Goal: Task Accomplishment & Management: Complete application form

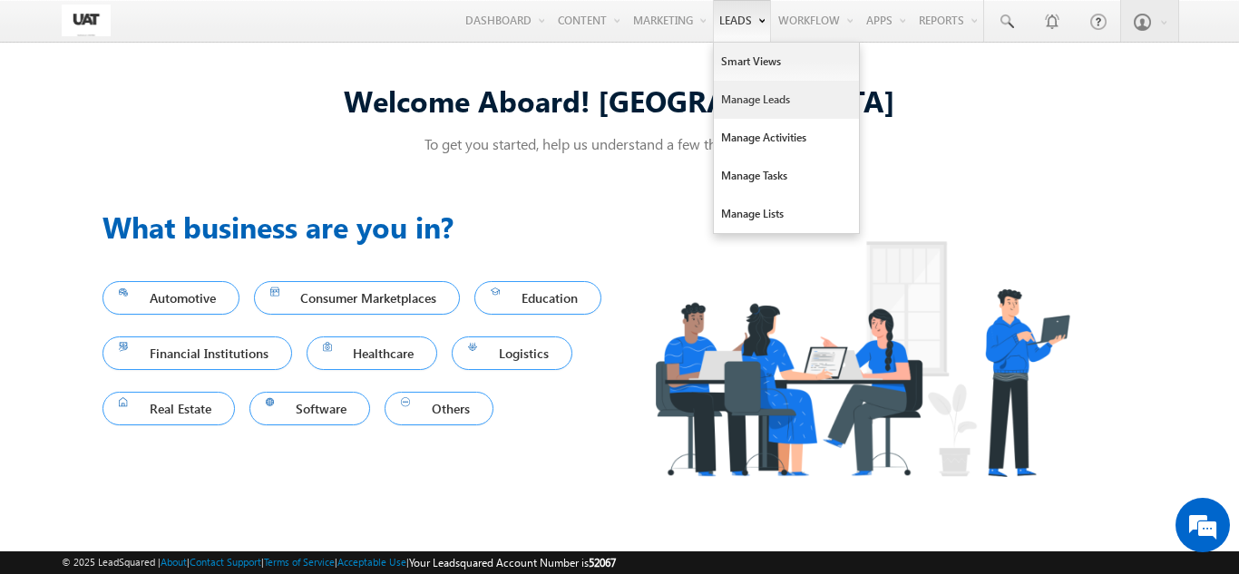
click at [750, 107] on link "Manage Leads" at bounding box center [786, 100] width 145 height 38
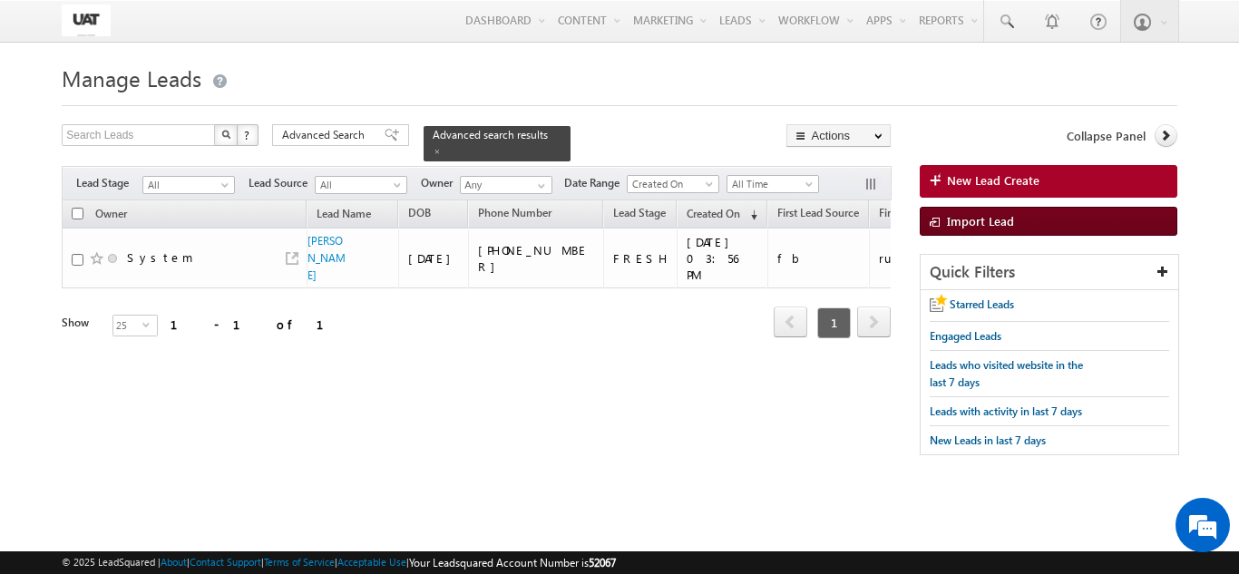
click at [977, 235] on link "Import Lead" at bounding box center [1049, 221] width 258 height 29
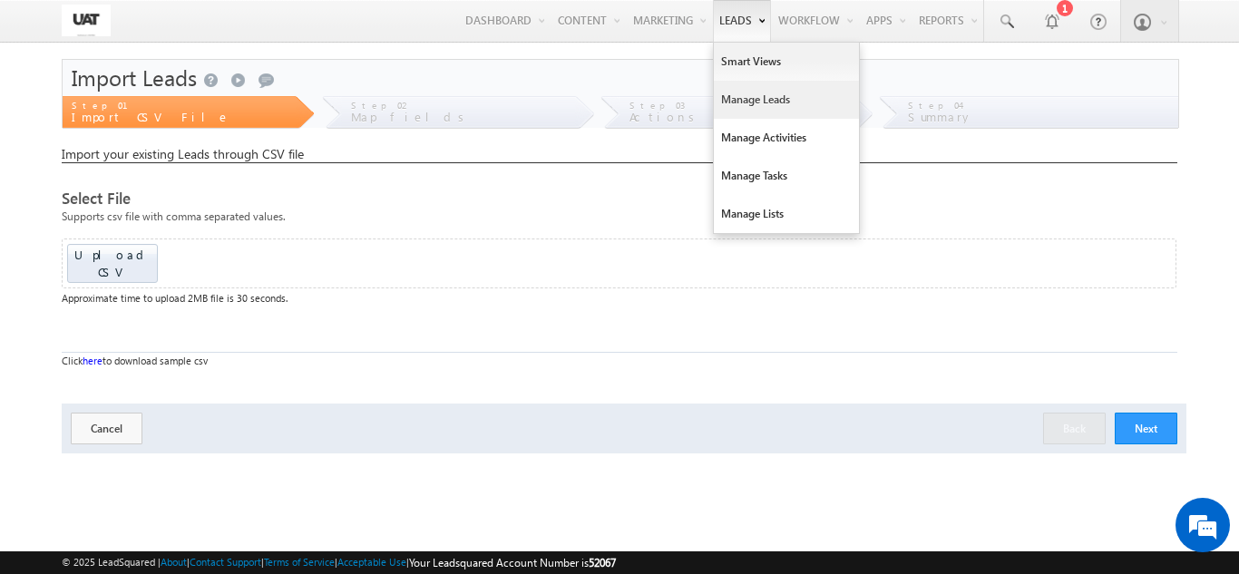
click at [732, 92] on link "Manage Leads" at bounding box center [786, 100] width 145 height 38
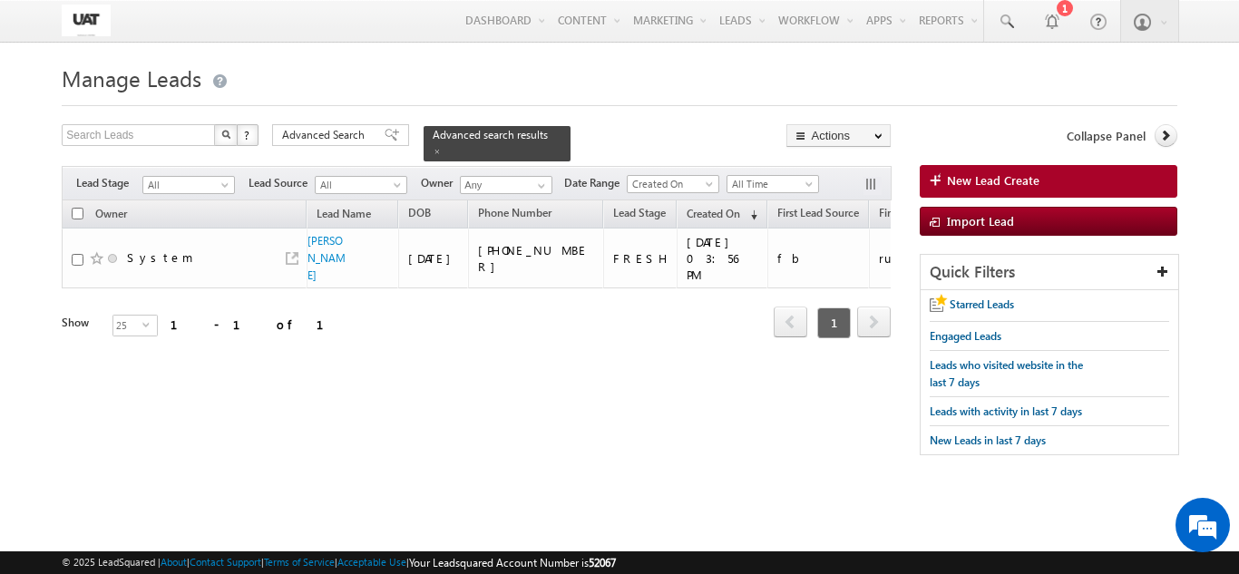
click at [0, 159] on body "Menu Shweta UAT [PERSON_NAME]uat @kota [DOMAIN_NAME]" at bounding box center [619, 256] width 1239 height 512
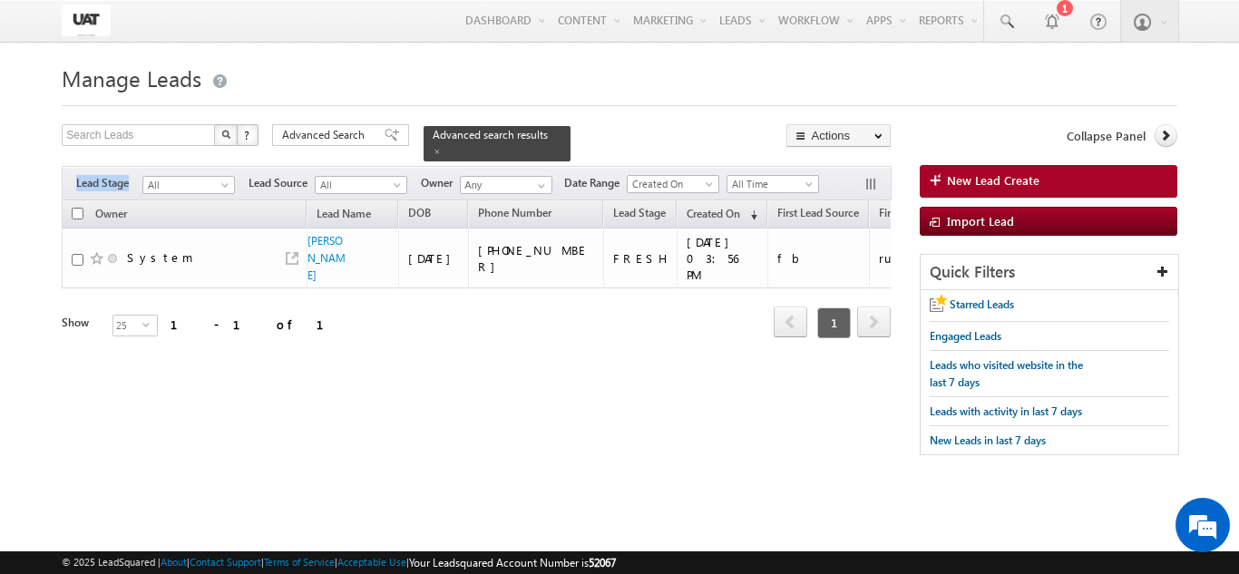
click at [0, 159] on body "Menu Shweta UAT [PERSON_NAME]uat @kota [DOMAIN_NAME]" at bounding box center [619, 256] width 1239 height 512
click at [985, 178] on span "New Lead Create" at bounding box center [993, 180] width 92 height 16
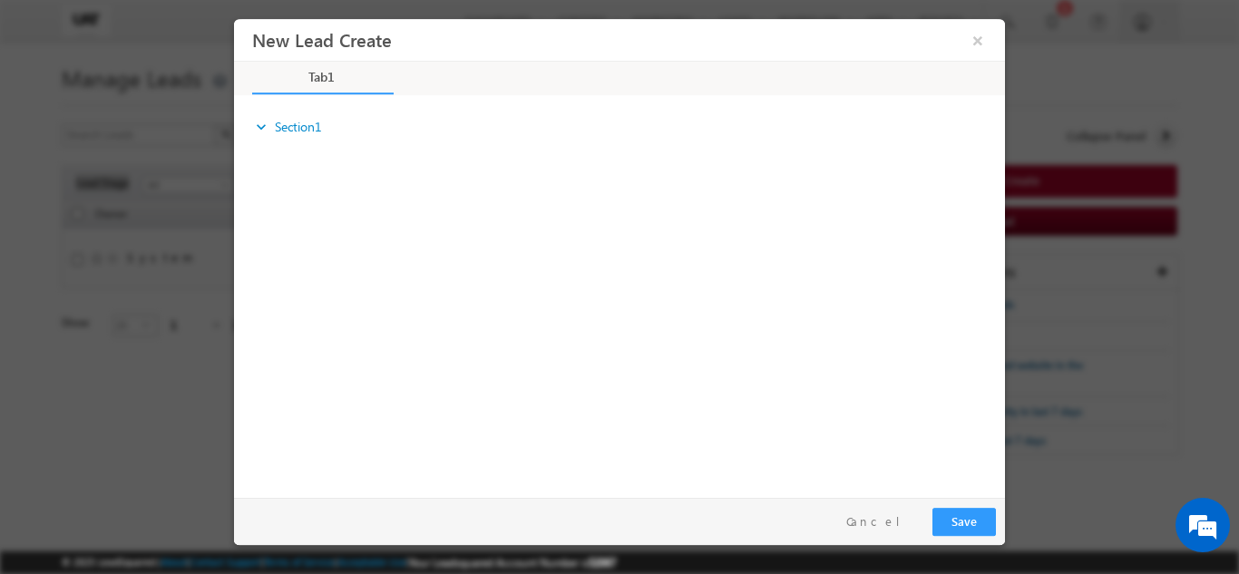
click at [268, 143] on div "expand_more Section1" at bounding box center [628, 128] width 753 height 37
click at [276, 127] on link "expand_more Section1" at bounding box center [287, 126] width 70 height 33
click at [990, 39] on button "×" at bounding box center [977, 40] width 31 height 34
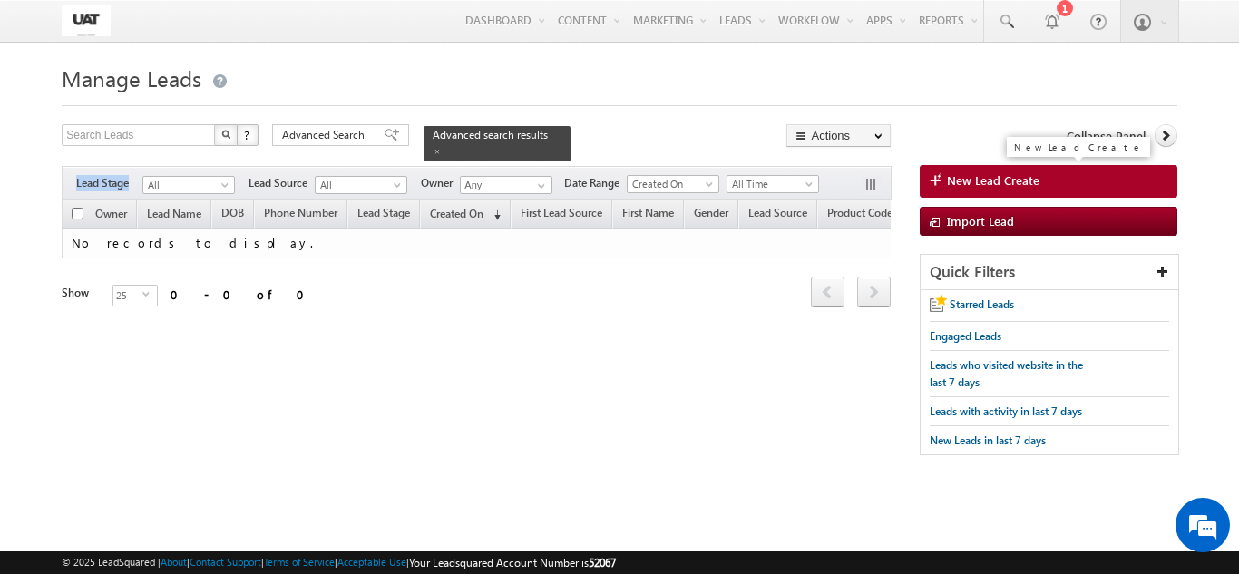
click at [961, 188] on span "New Lead Create" at bounding box center [993, 180] width 92 height 16
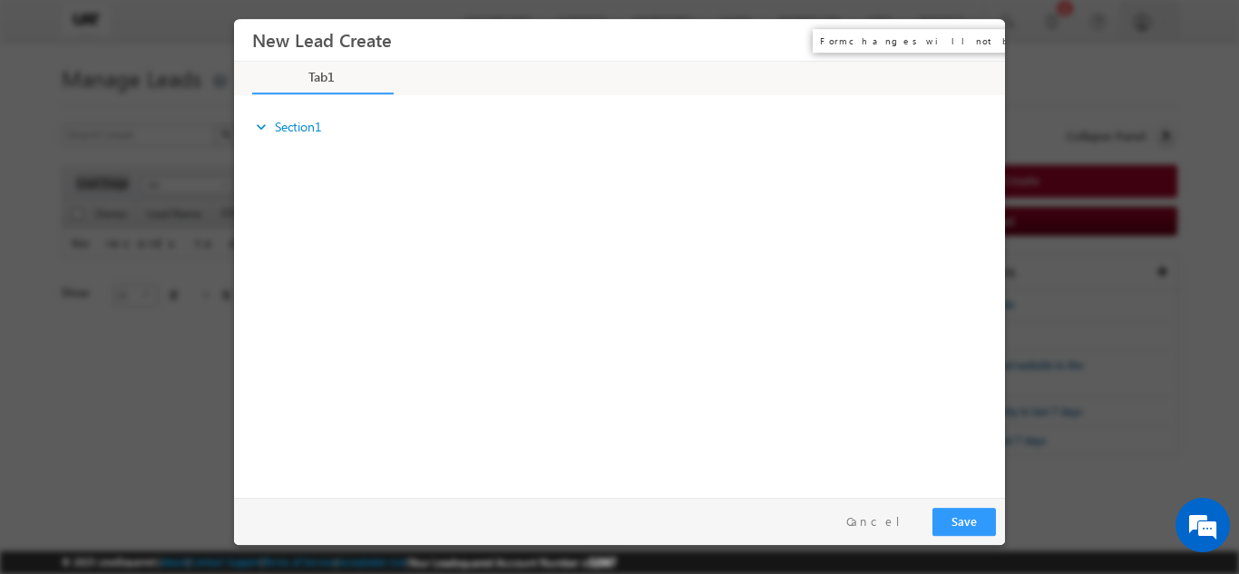
click at [967, 35] on button "×" at bounding box center [977, 40] width 31 height 34
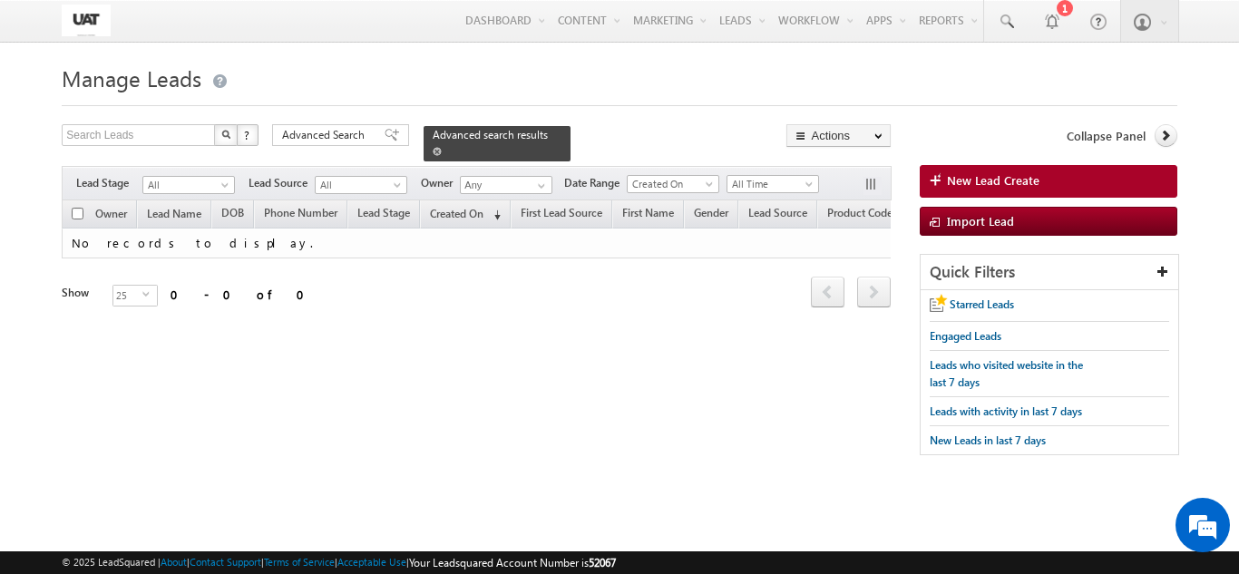
click at [442, 143] on link at bounding box center [437, 150] width 9 height 15
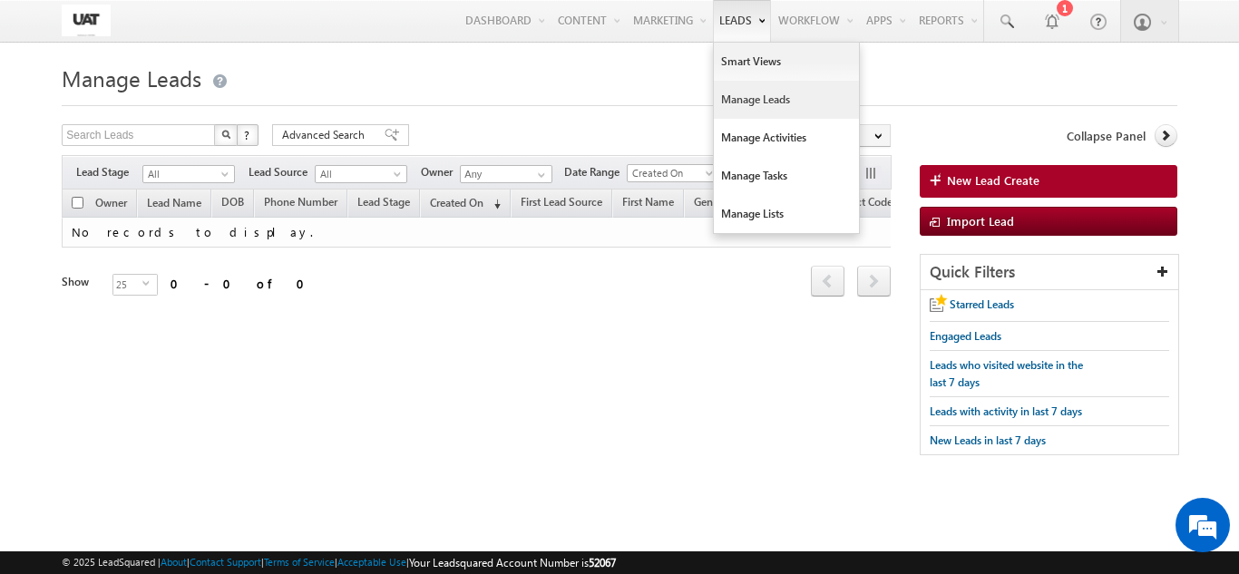
click at [723, 90] on link "Manage Leads" at bounding box center [786, 100] width 145 height 38
